Goal: Navigation & Orientation: Find specific page/section

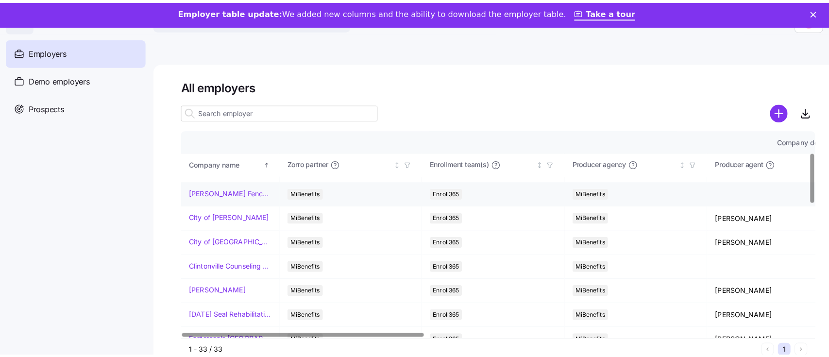
scroll to position [91, 0]
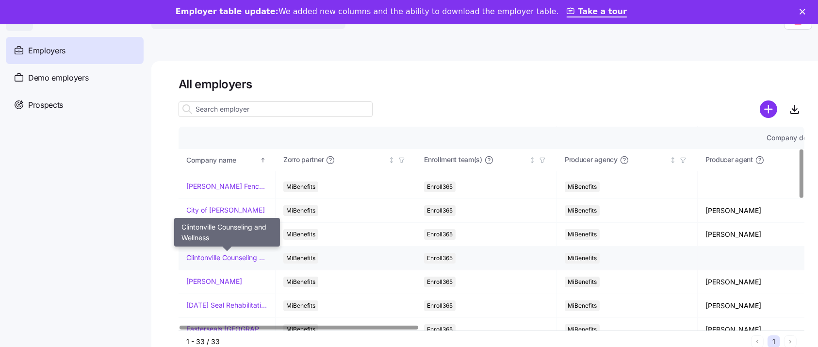
click at [227, 256] on link "Clintonville Counseling and Wellness" at bounding box center [226, 258] width 81 height 10
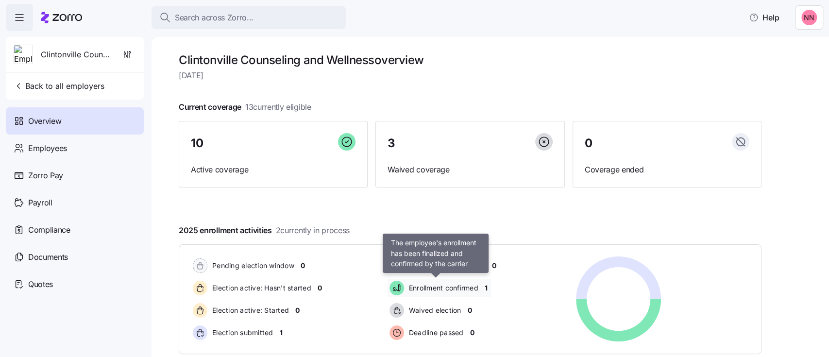
click at [419, 288] on span "Enrollment confirmed" at bounding box center [442, 288] width 72 height 10
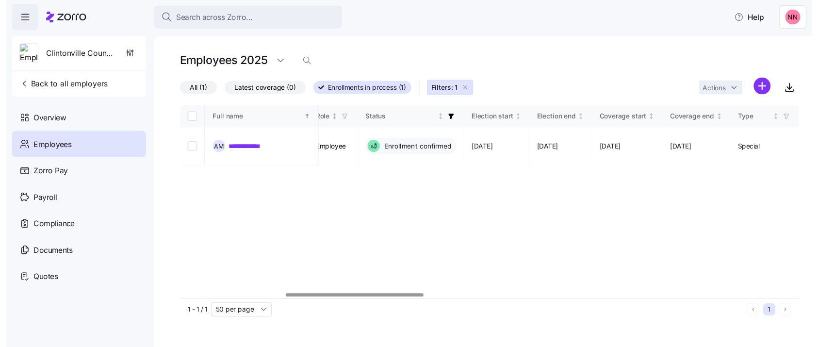
scroll to position [0, 491]
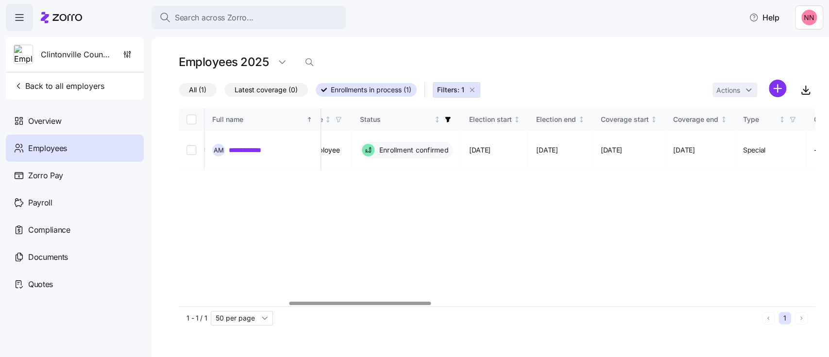
click at [420, 301] on div at bounding box center [360, 302] width 142 height 3
click at [72, 82] on span "Back to all employers" at bounding box center [59, 86] width 91 height 12
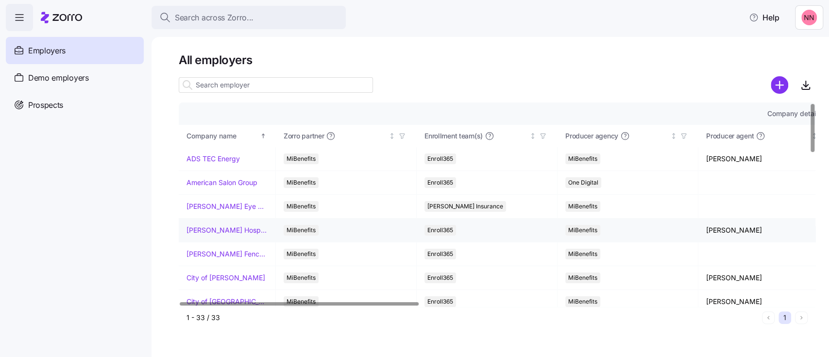
click at [228, 229] on link "[PERSON_NAME] Hospitality" at bounding box center [226, 230] width 81 height 10
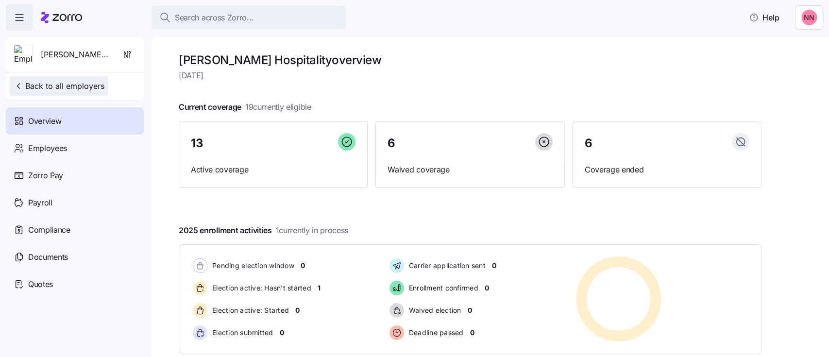
click at [74, 81] on span "Back to all employers" at bounding box center [59, 86] width 91 height 12
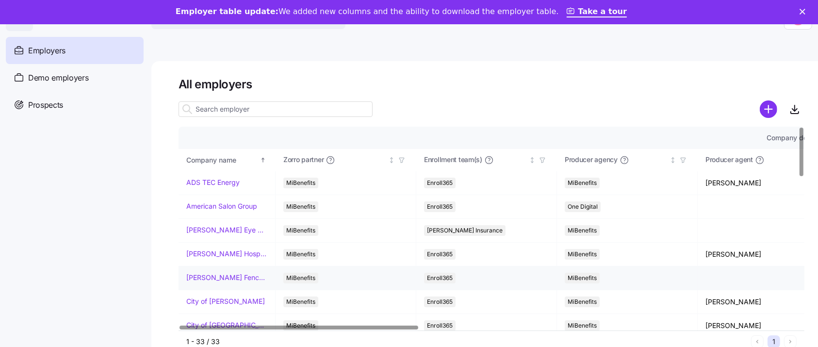
click at [234, 276] on link "[PERSON_NAME] Fence Company" at bounding box center [226, 278] width 81 height 10
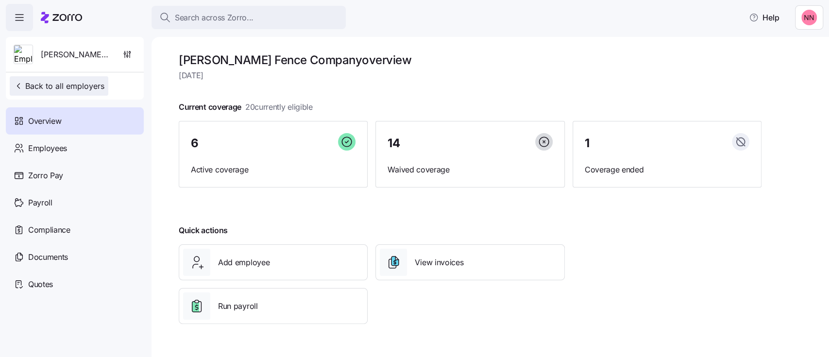
click at [88, 85] on span "Back to all employers" at bounding box center [59, 86] width 91 height 12
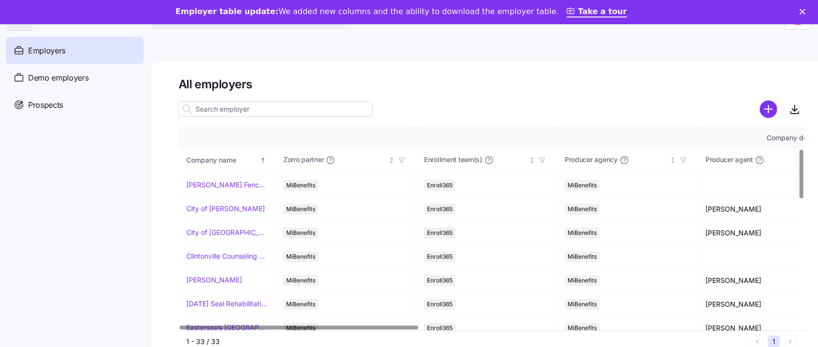
scroll to position [93, 0]
click at [222, 207] on link "City of [PERSON_NAME]" at bounding box center [225, 208] width 79 height 10
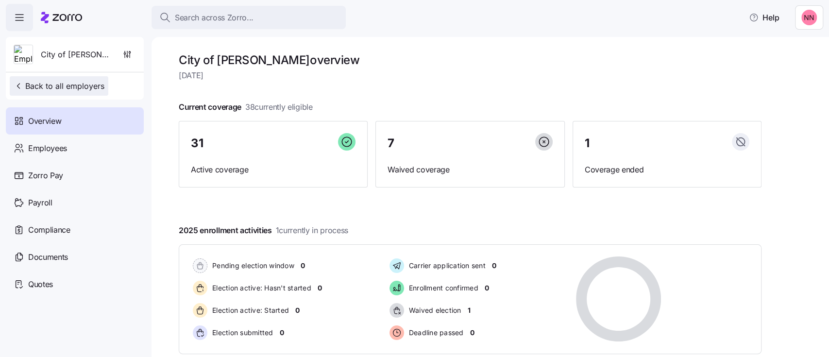
click at [97, 86] on span "Back to all employers" at bounding box center [59, 86] width 91 height 12
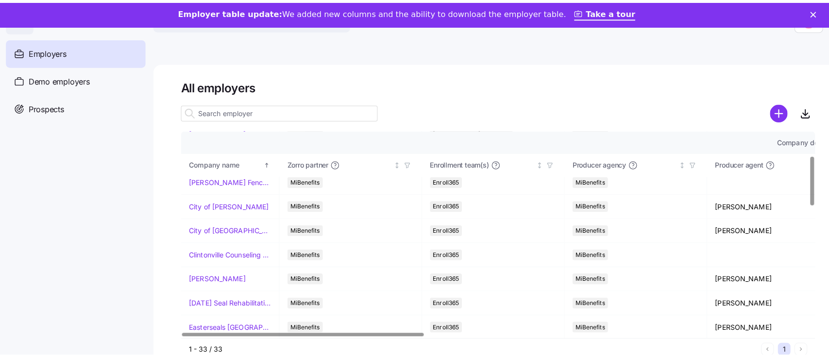
scroll to position [101, 0]
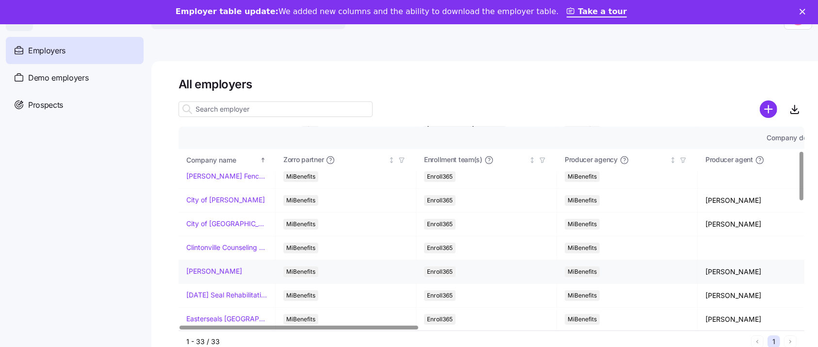
click at [222, 270] on link "[PERSON_NAME]" at bounding box center [214, 271] width 56 height 10
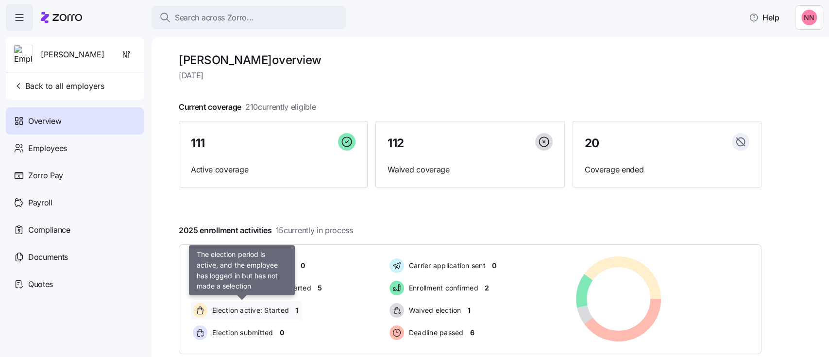
click at [280, 303] on div "Election active: Started" at bounding box center [242, 310] width 102 height 18
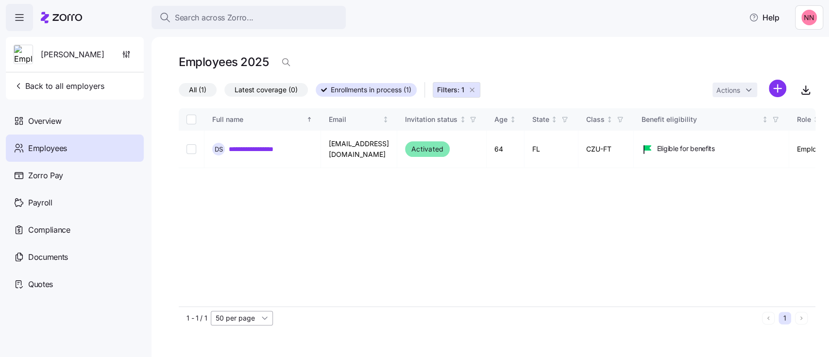
click at [246, 317] on input "50 per page" at bounding box center [242, 318] width 62 height 15
click at [521, 293] on div "**********" at bounding box center [497, 207] width 636 height 198
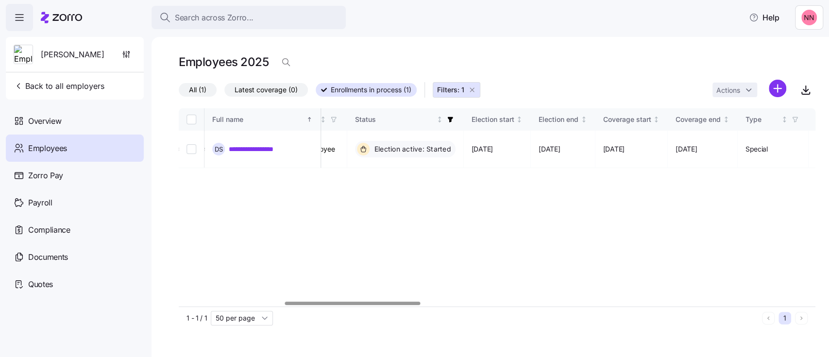
scroll to position [0, 494]
click at [416, 302] on div at bounding box center [352, 302] width 135 height 3
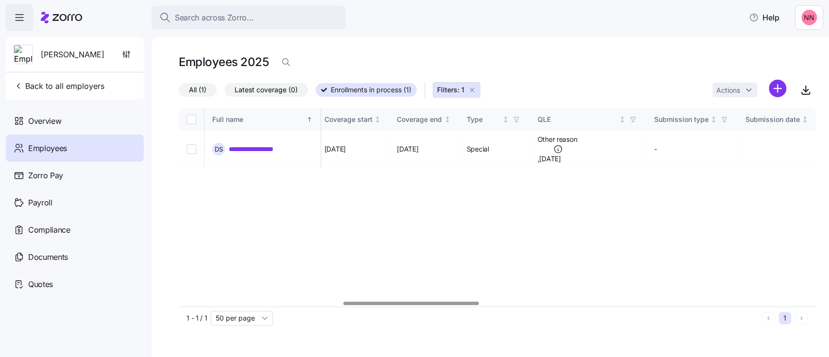
click at [457, 301] on div at bounding box center [410, 302] width 135 height 3
click at [88, 86] on span "Back to all employers" at bounding box center [59, 86] width 91 height 12
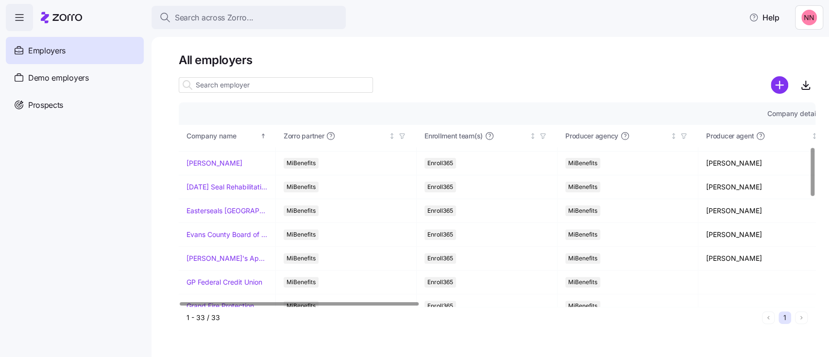
scroll to position [187, 0]
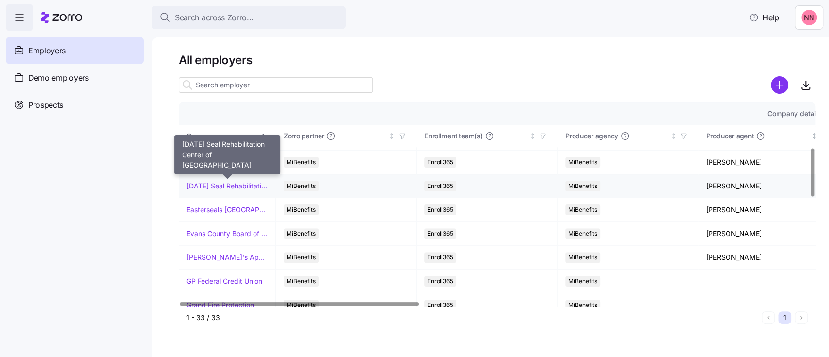
click at [239, 183] on link "[DATE] Seal Rehabilitation Center of [GEOGRAPHIC_DATA]" at bounding box center [226, 186] width 81 height 10
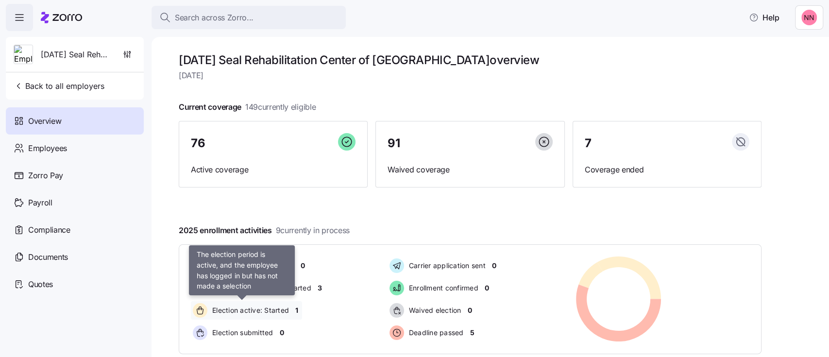
click at [252, 308] on span "Election active: Started" at bounding box center [249, 310] width 80 height 10
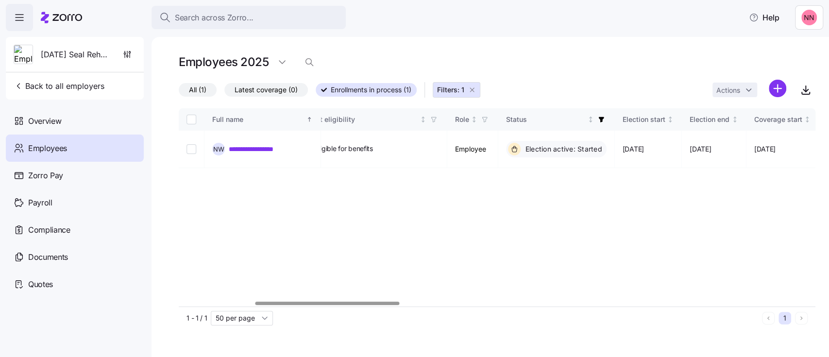
scroll to position [0, 348]
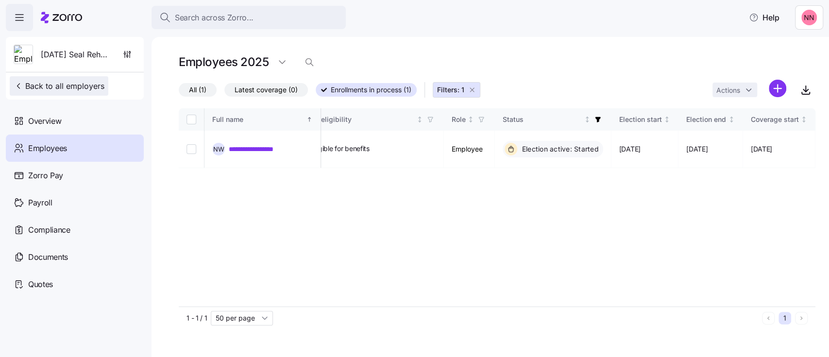
click at [73, 87] on span "Back to all employers" at bounding box center [59, 86] width 91 height 12
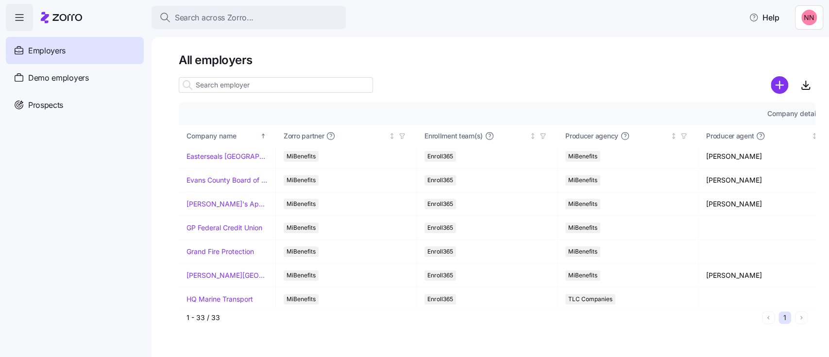
scroll to position [241, 0]
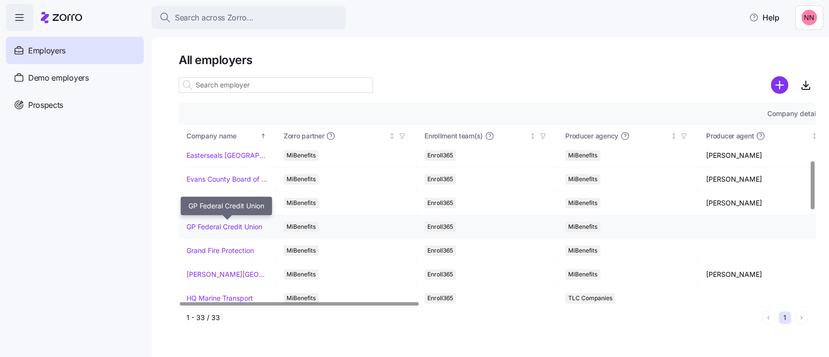
click at [239, 223] on link "GP Federal Credit Union" at bounding box center [224, 227] width 76 height 10
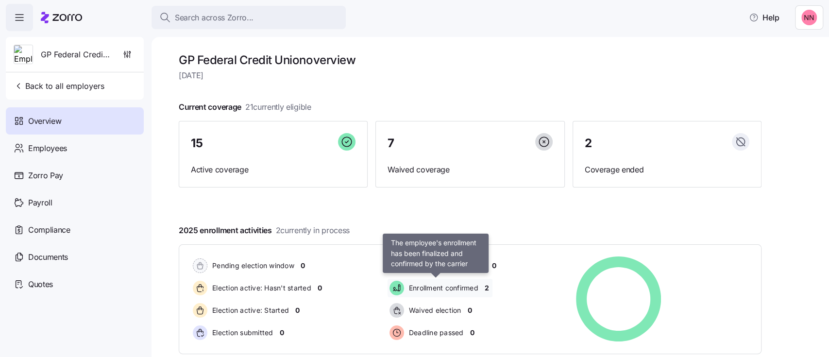
click at [456, 293] on span "Enrollment confirmed" at bounding box center [442, 288] width 72 height 12
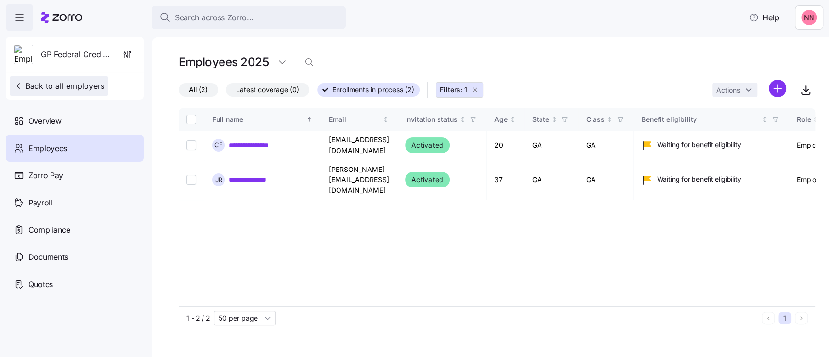
click at [79, 80] on button "Back to all employers" at bounding box center [59, 85] width 99 height 19
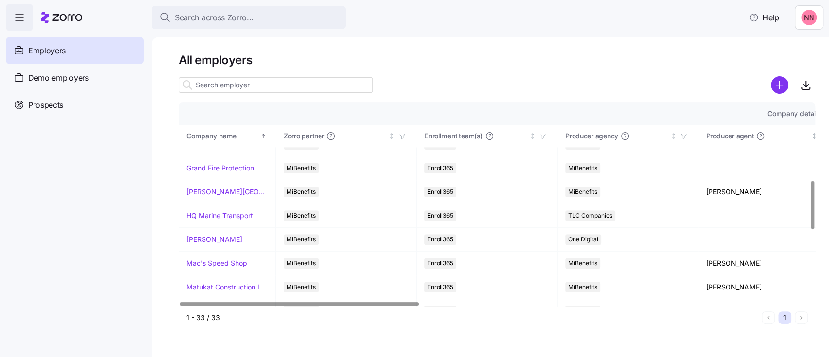
scroll to position [324, 0]
click at [214, 266] on td "Mac's Speed Shop" at bounding box center [227, 263] width 97 height 24
click at [229, 261] on link "Mac's Speed Shop" at bounding box center [216, 263] width 61 height 10
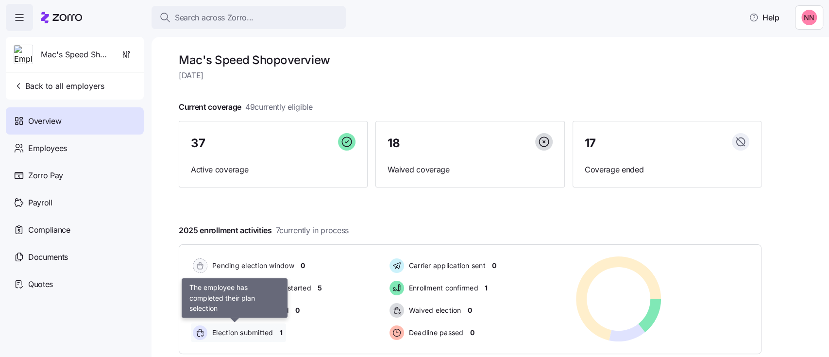
click at [256, 331] on span "Election submitted" at bounding box center [241, 333] width 64 height 10
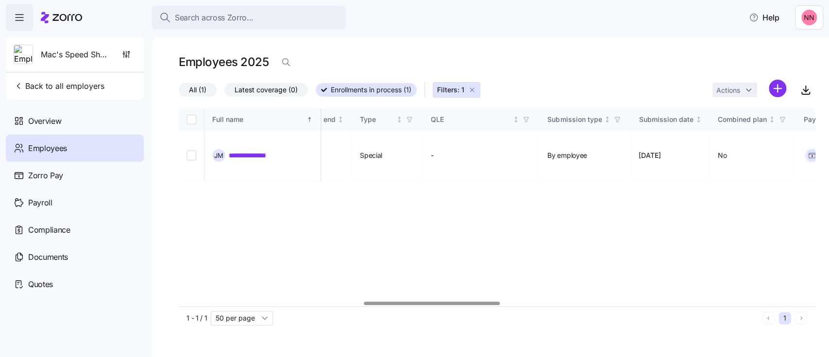
scroll to position [0, 864]
click at [495, 301] on div at bounding box center [432, 302] width 136 height 3
click at [57, 83] on span "Back to all employers" at bounding box center [59, 86] width 91 height 12
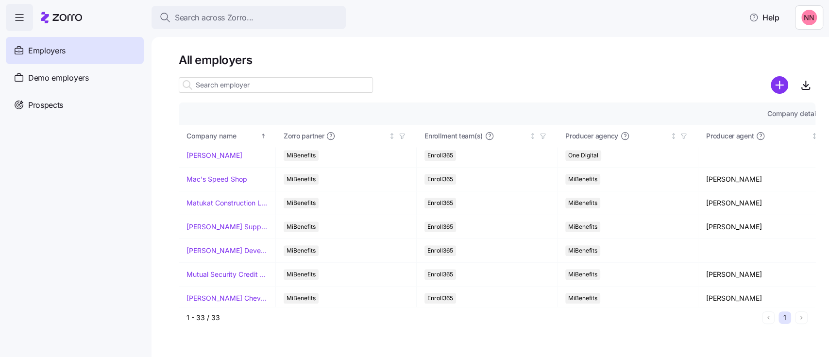
scroll to position [411, 0]
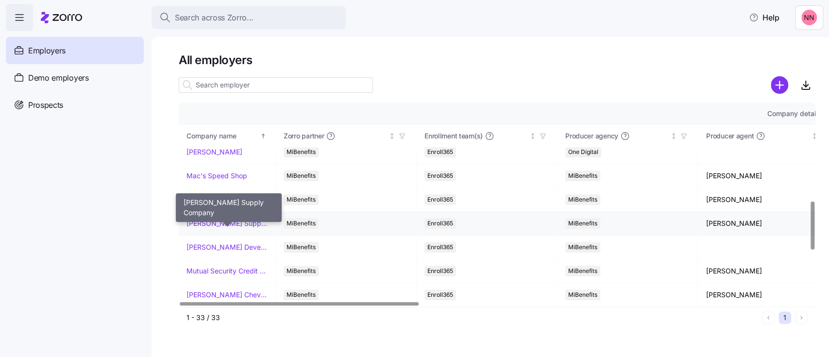
click at [208, 225] on link "[PERSON_NAME] Supply Company" at bounding box center [226, 223] width 81 height 10
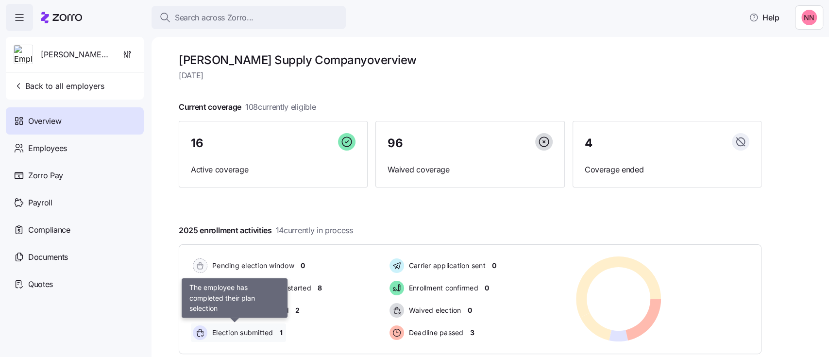
click at [253, 334] on span "Election submitted" at bounding box center [241, 333] width 64 height 10
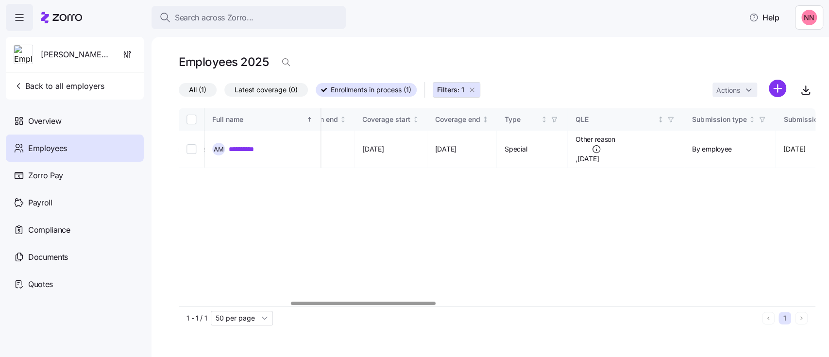
scroll to position [0, 721]
click at [481, 302] on div at bounding box center [416, 302] width 145 height 3
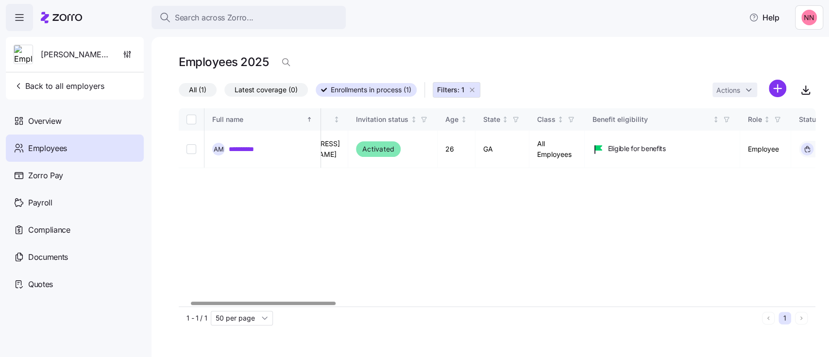
scroll to position [0, 0]
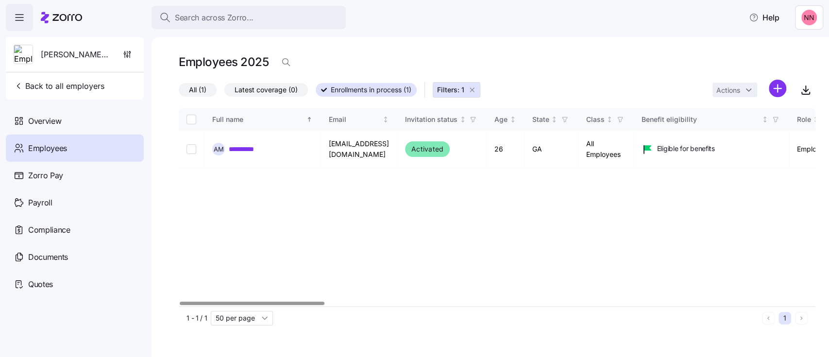
click at [180, 301] on div at bounding box center [252, 302] width 145 height 3
click at [74, 84] on span "Back to all employers" at bounding box center [59, 86] width 91 height 12
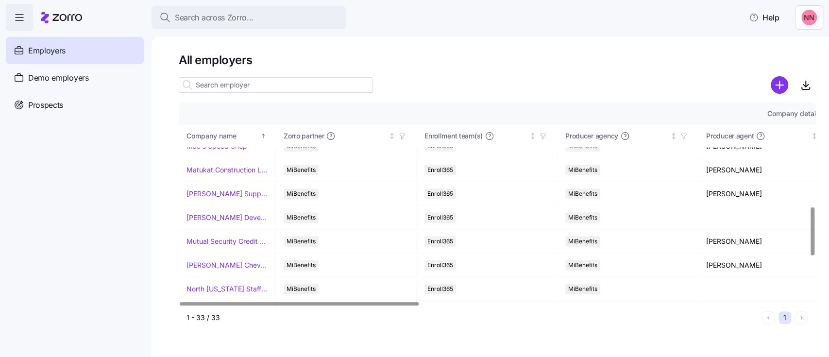
scroll to position [441, 0]
click at [231, 221] on td "[PERSON_NAME] Development Corporation" at bounding box center [227, 217] width 97 height 24
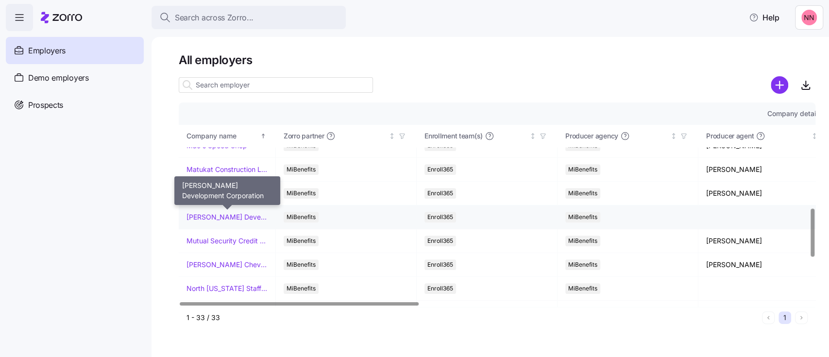
click at [239, 215] on link "[PERSON_NAME] Development Corporation" at bounding box center [226, 217] width 81 height 10
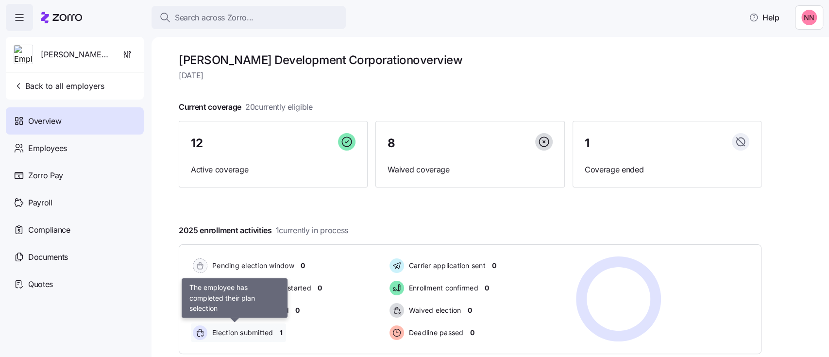
click at [242, 326] on div "Election submitted" at bounding box center [234, 332] width 87 height 18
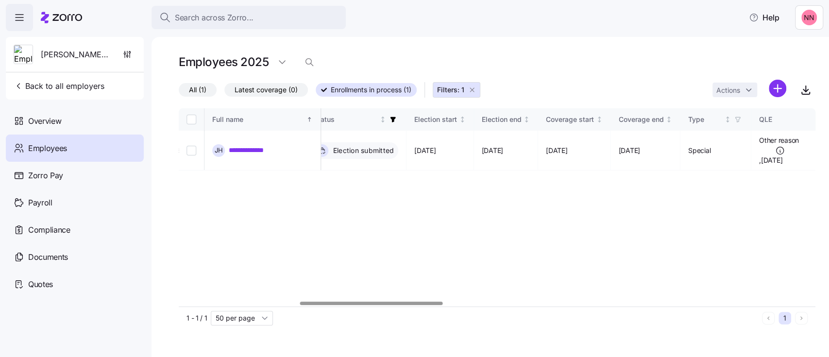
scroll to position [0, 539]
click at [435, 305] on div at bounding box center [371, 302] width 142 height 3
click at [76, 84] on span "Back to all employers" at bounding box center [59, 86] width 91 height 12
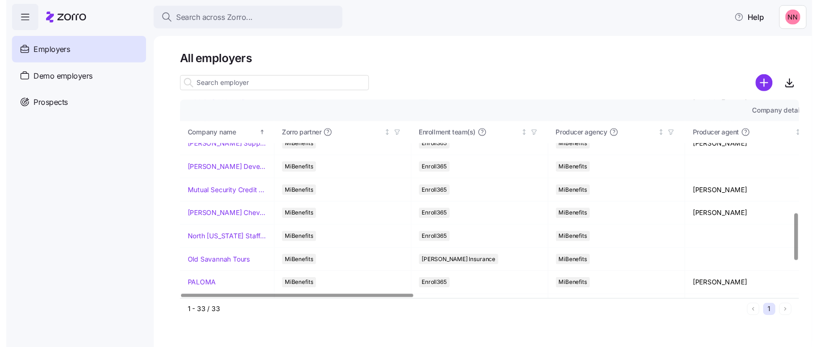
scroll to position [489, 0]
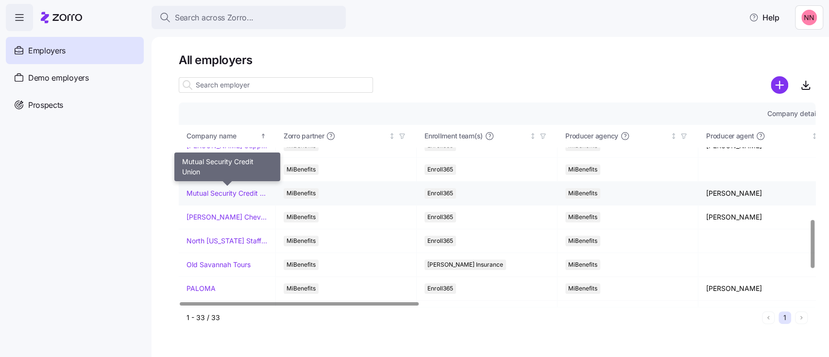
click at [224, 192] on link "Mutual Security Credit Union" at bounding box center [226, 193] width 81 height 10
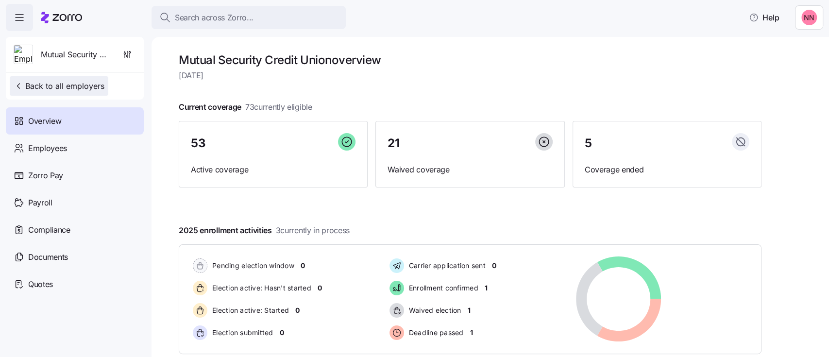
click at [75, 86] on span "Back to all employers" at bounding box center [59, 86] width 91 height 12
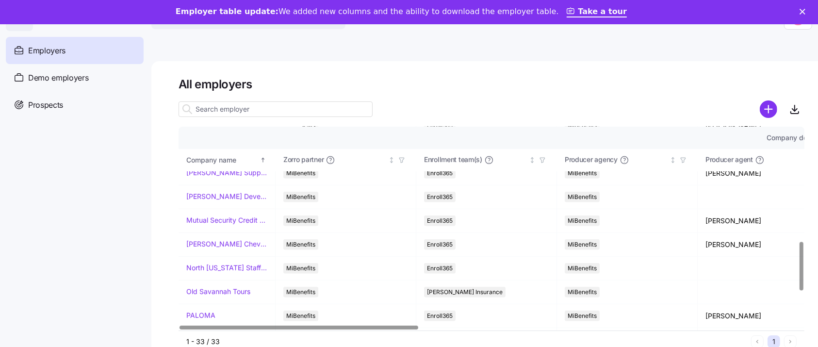
scroll to position [488, 0]
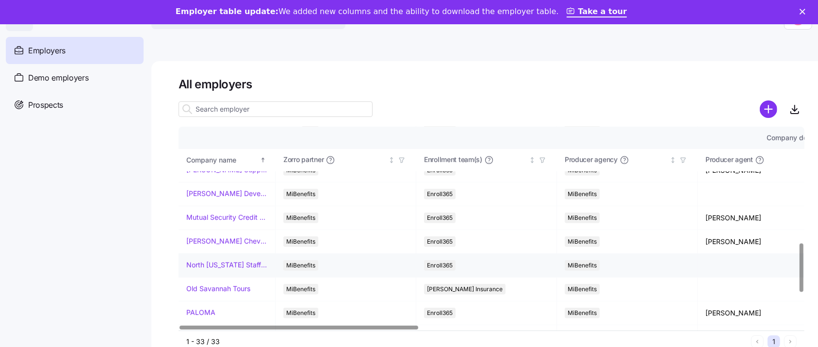
click at [231, 263] on link "North [US_STATE] Staffing" at bounding box center [226, 265] width 81 height 10
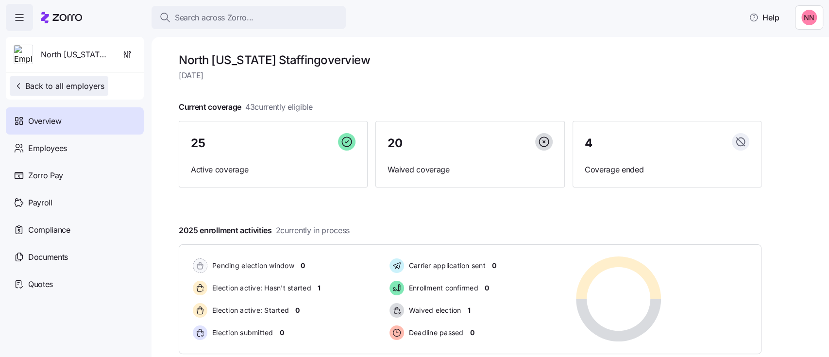
click at [83, 84] on span "Back to all employers" at bounding box center [59, 86] width 91 height 12
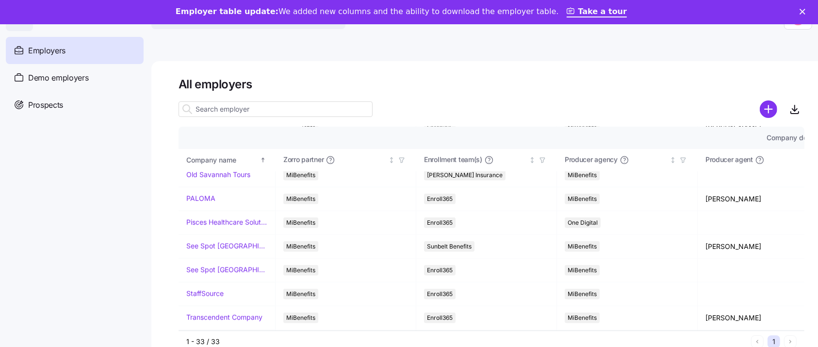
scroll to position [623, 0]
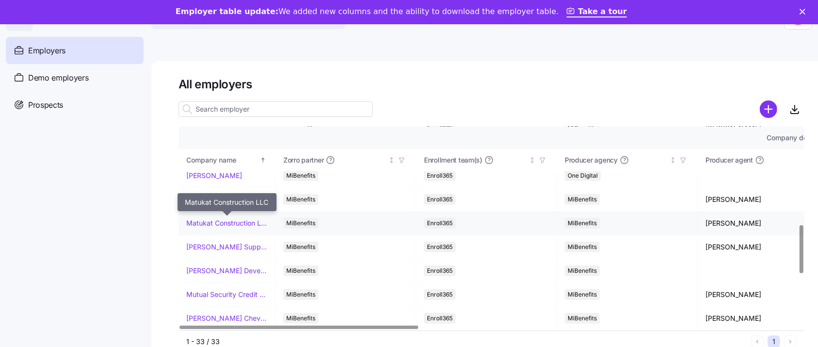
click at [221, 218] on link "Matukat Construction LLC" at bounding box center [226, 223] width 81 height 10
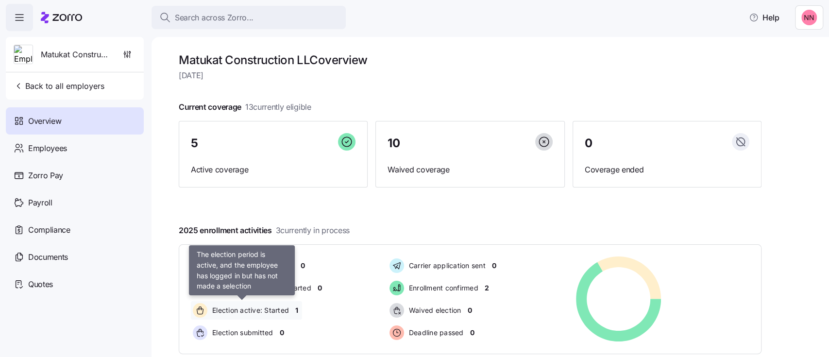
click at [265, 309] on span "Election active: Started" at bounding box center [249, 310] width 80 height 10
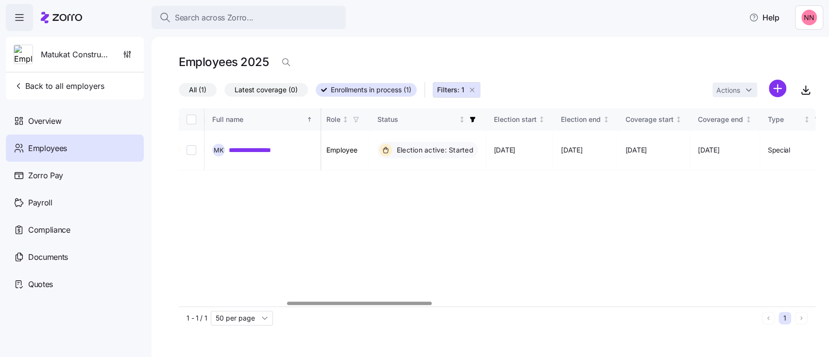
scroll to position [0, 474]
click at [419, 305] on div at bounding box center [359, 302] width 144 height 3
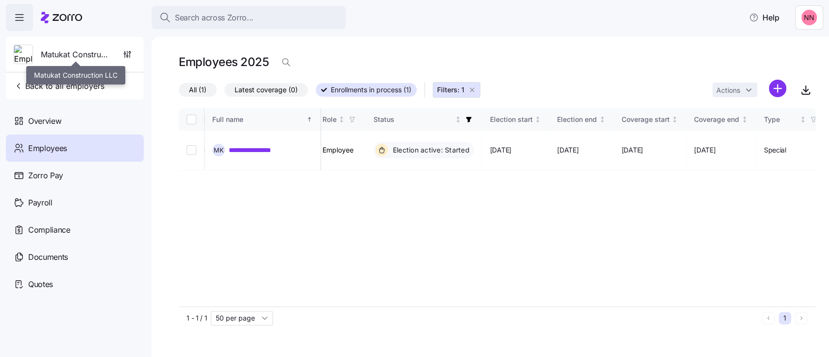
click at [72, 58] on span "Matukat Construction LLC" at bounding box center [76, 55] width 70 height 12
click at [24, 84] on span "Back to all employers" at bounding box center [59, 86] width 91 height 12
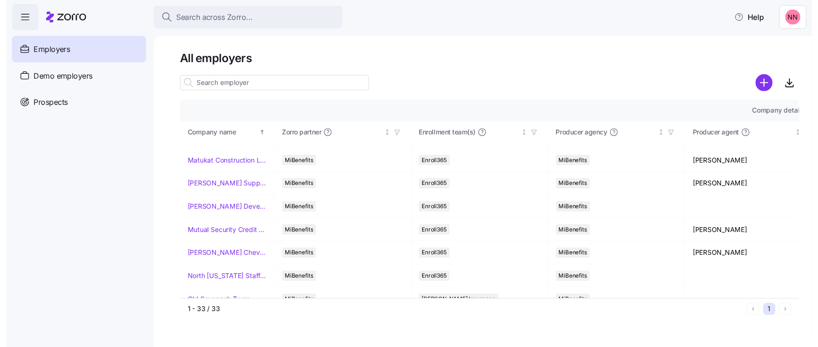
scroll to position [443, 0]
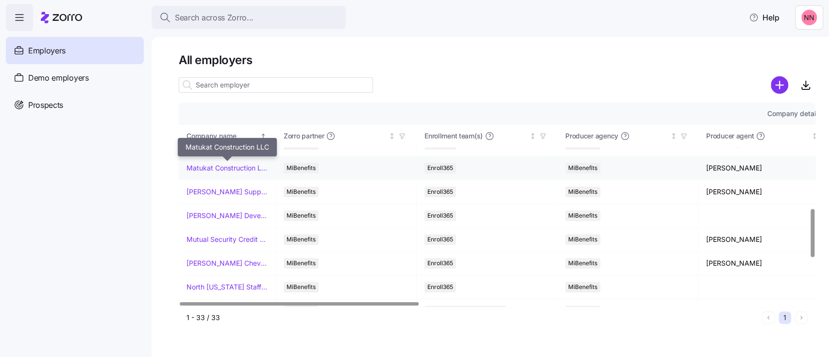
click at [238, 166] on link "Matukat Construction LLC" at bounding box center [226, 168] width 81 height 10
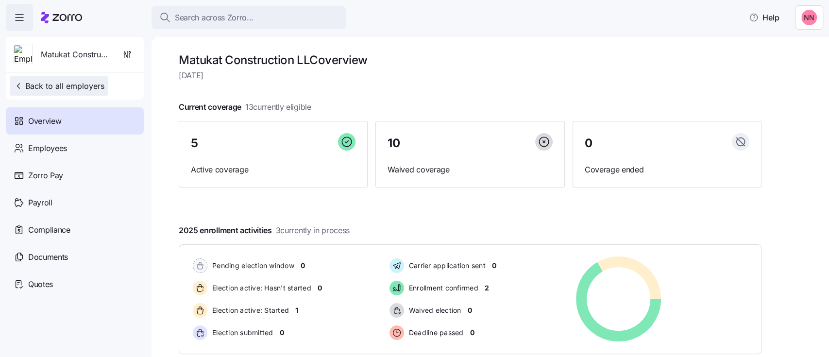
click at [77, 90] on span "Back to all employers" at bounding box center [59, 86] width 91 height 12
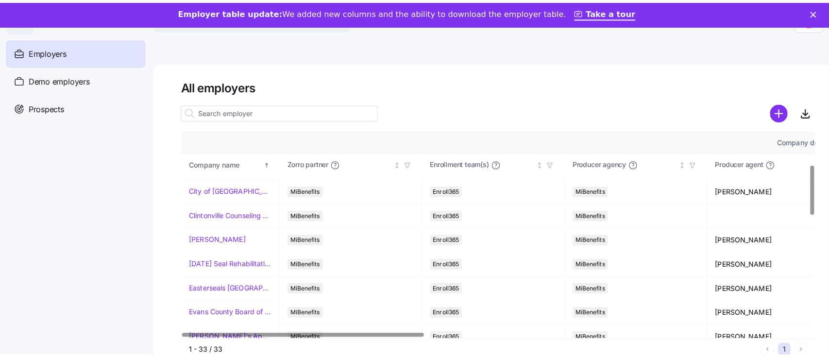
scroll to position [140, 0]
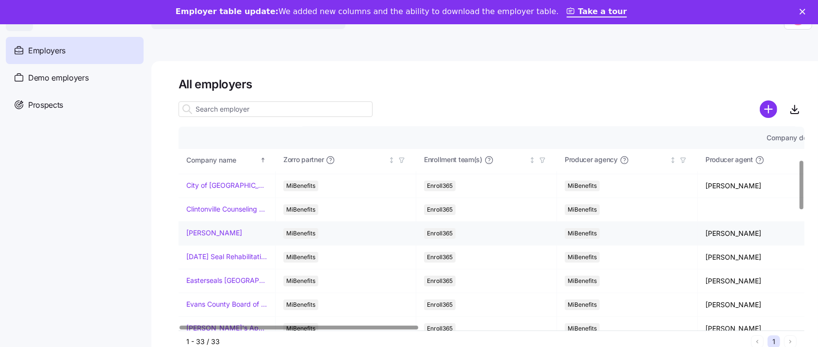
click at [207, 235] on link "[PERSON_NAME]" at bounding box center [214, 233] width 56 height 10
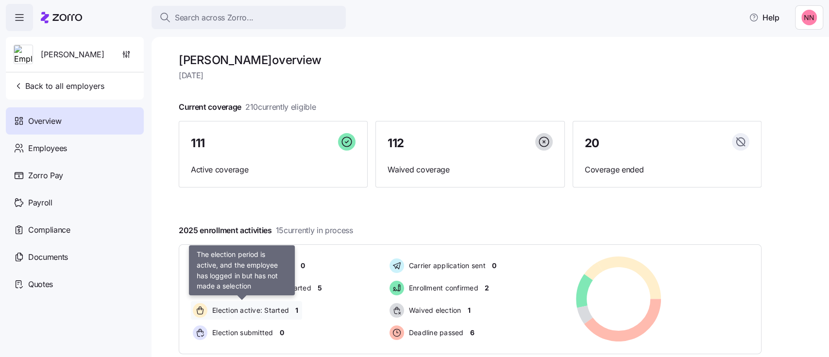
click at [255, 311] on span "Election active: Started" at bounding box center [249, 310] width 80 height 10
